Goal: Task Accomplishment & Management: Manage account settings

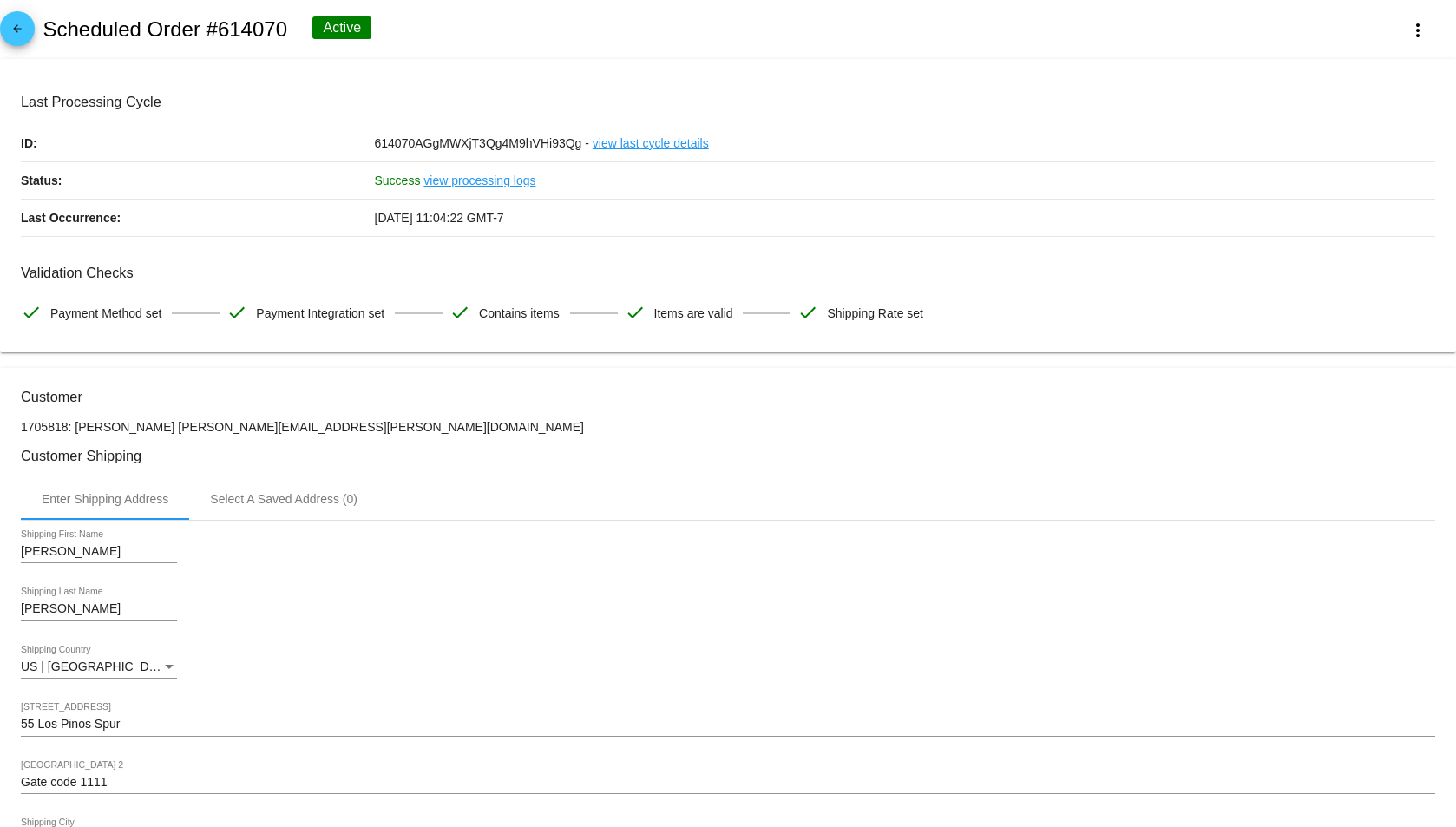
click at [35, 34] on div "arrow_back Scheduled Order #614070 Active more_vert" at bounding box center [728, 29] width 1456 height 59
click at [28, 36] on link "arrow_back" at bounding box center [17, 28] width 35 height 35
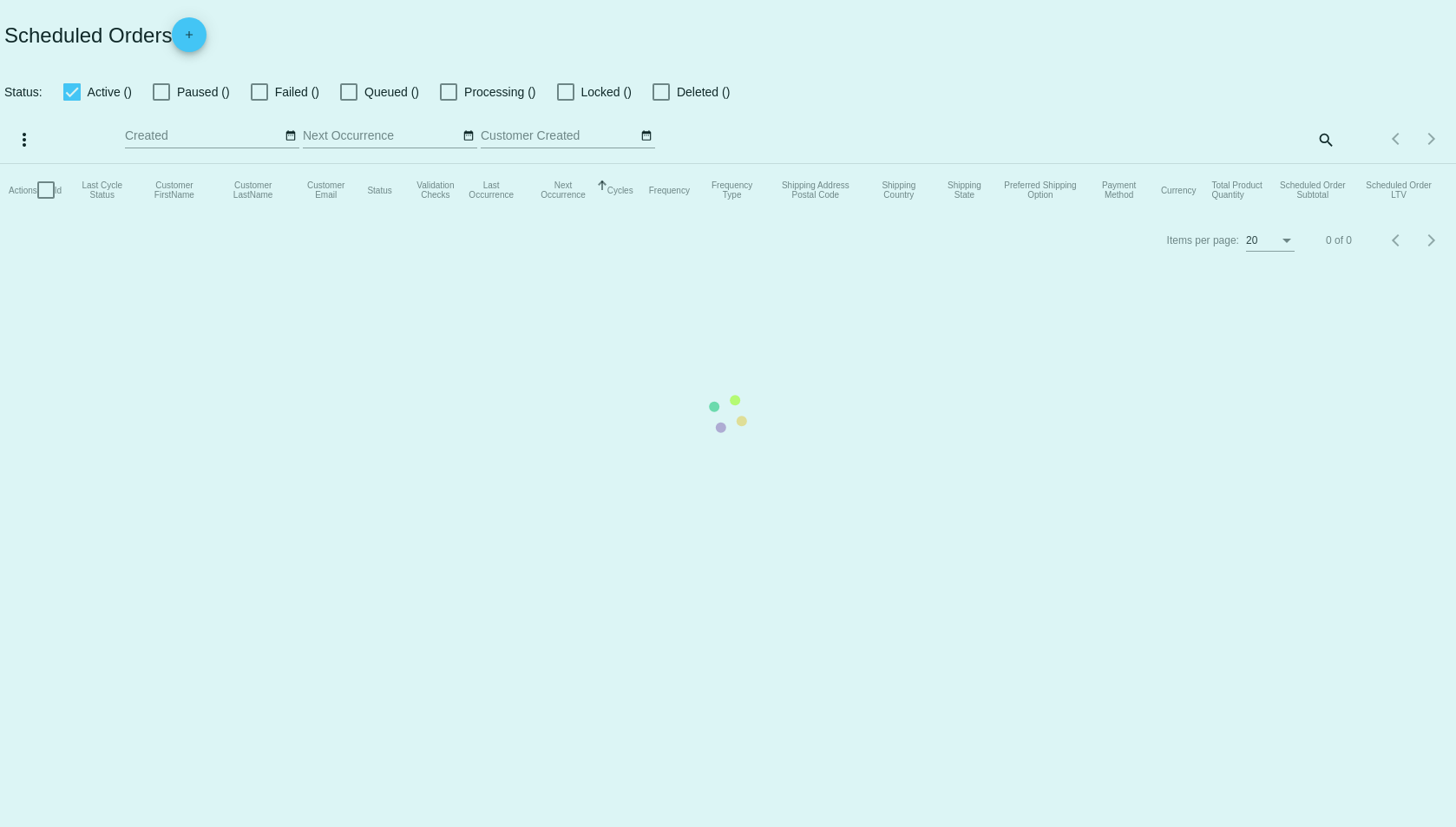
checkbox input "true"
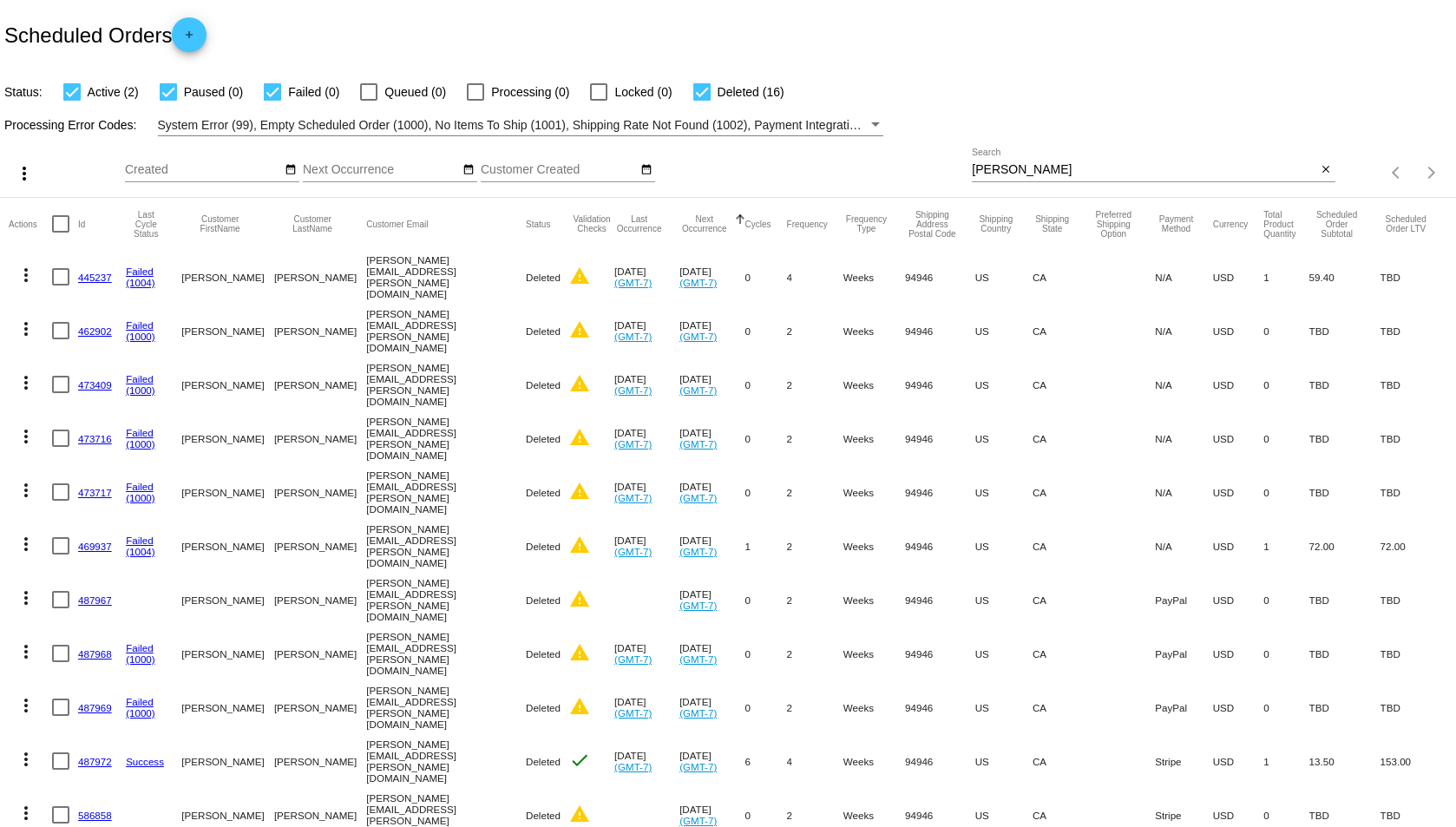
click at [992, 173] on input "[PERSON_NAME]" at bounding box center [1144, 169] width 344 height 14
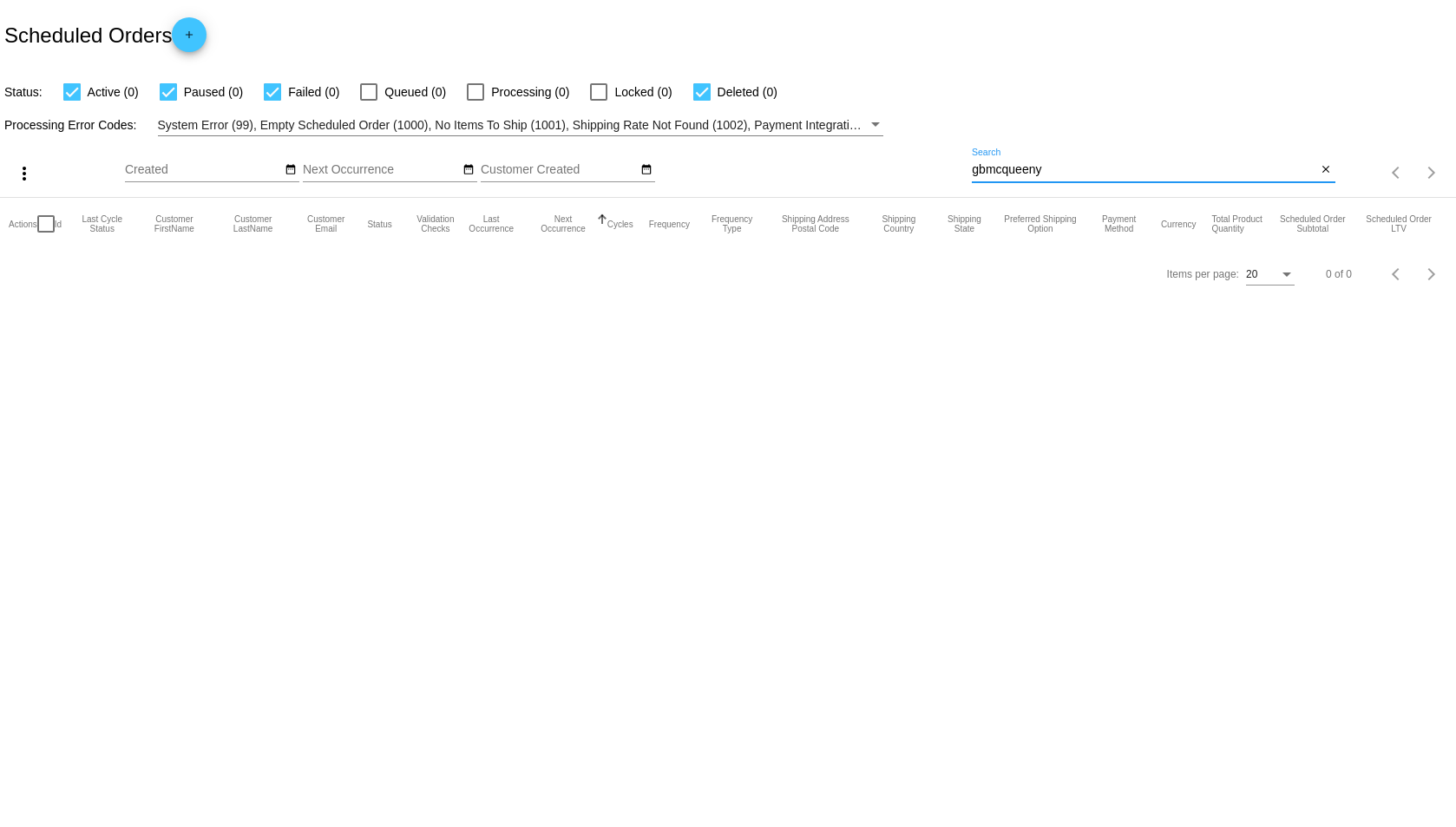
click at [1018, 196] on div "gbmcqueeny Search close" at bounding box center [1153, 173] width 363 height 49
click at [1032, 166] on input "gbmcqueeny" at bounding box center [1144, 169] width 344 height 14
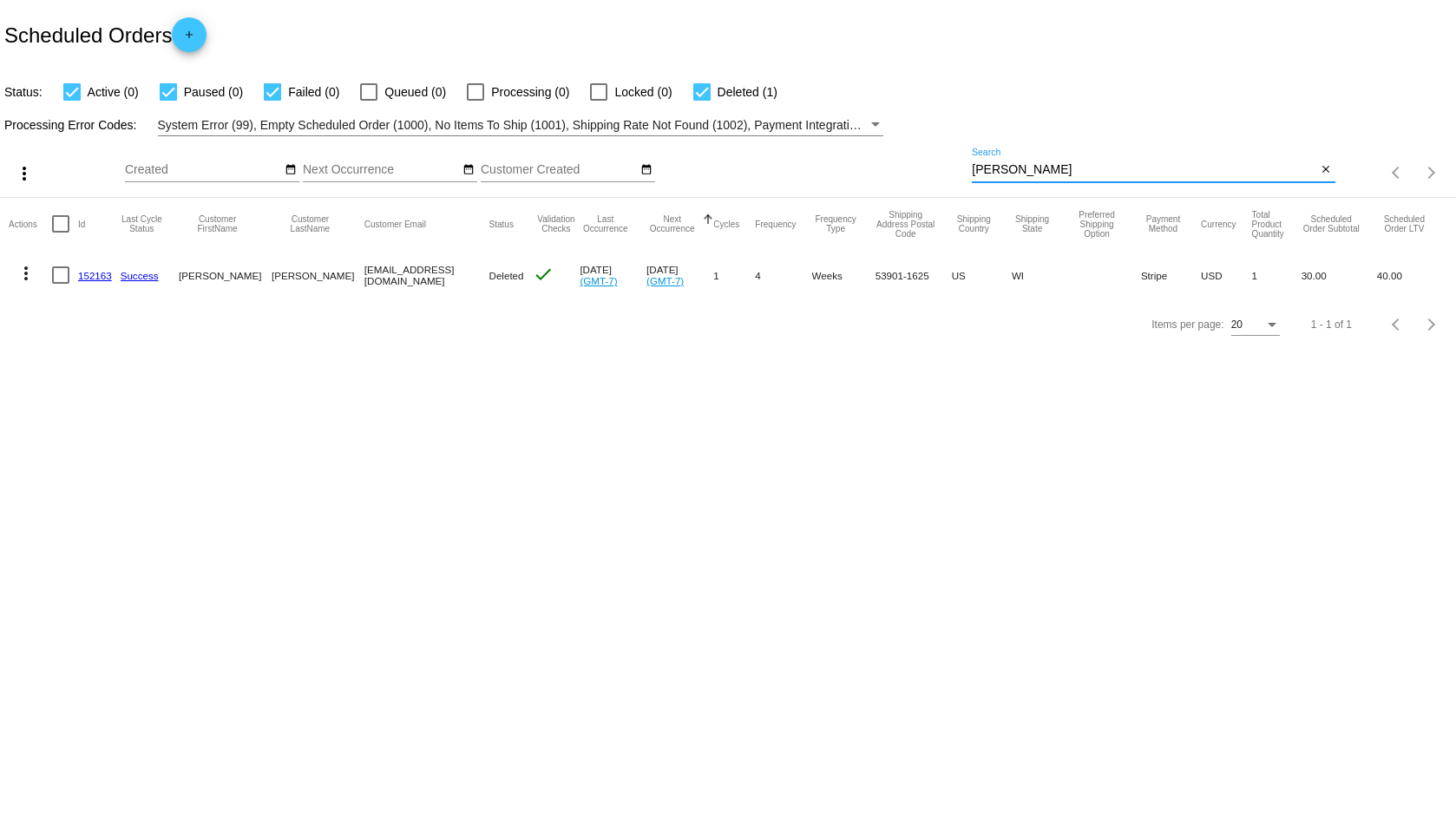
type input "[PERSON_NAME]"
